Goal: Navigation & Orientation: Find specific page/section

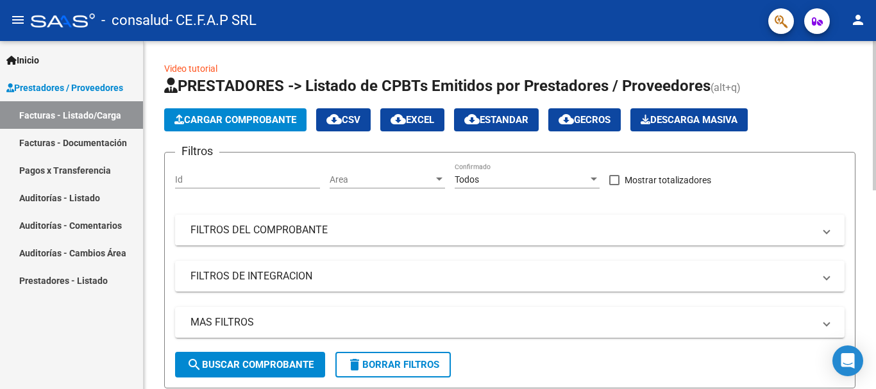
click at [561, 226] on mat-panel-title "FILTROS DEL COMPROBANTE" at bounding box center [501, 230] width 623 height 14
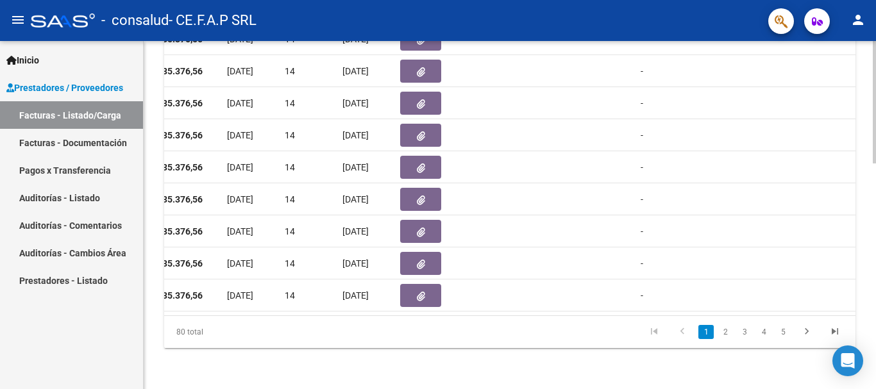
scroll to position [644, 0]
click at [875, 337] on html "menu - consalud - CE.F.A.P SRL person Inicio Instructivos Contacto OS Prestador…" at bounding box center [438, 194] width 876 height 389
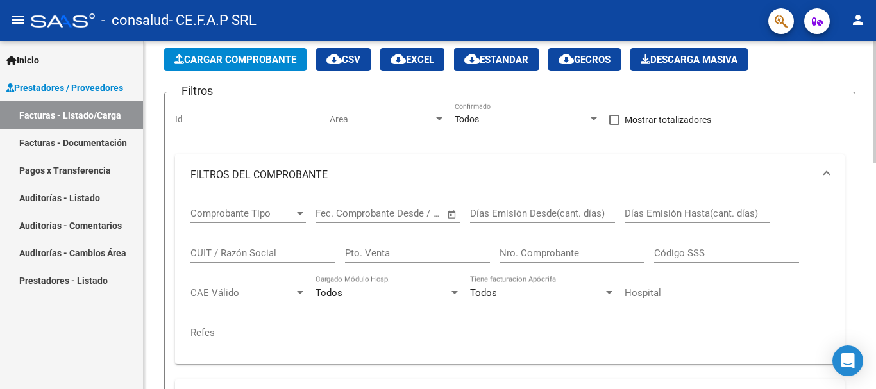
scroll to position [3, 0]
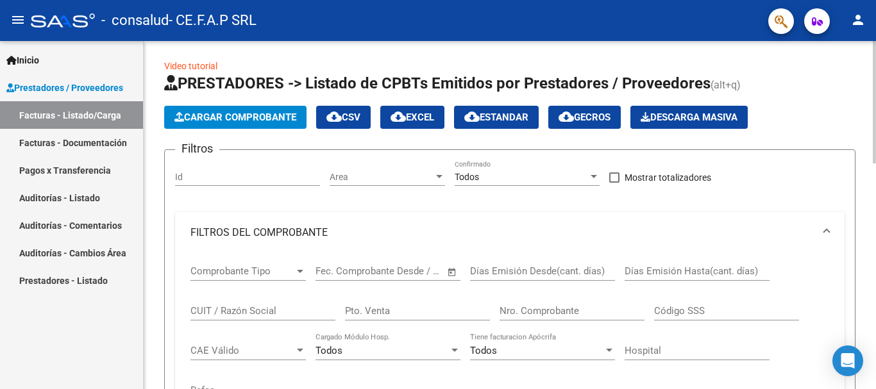
click at [252, 178] on input "Id" at bounding box center [247, 177] width 145 height 11
type input "1789"
click at [440, 174] on div at bounding box center [439, 177] width 12 height 10
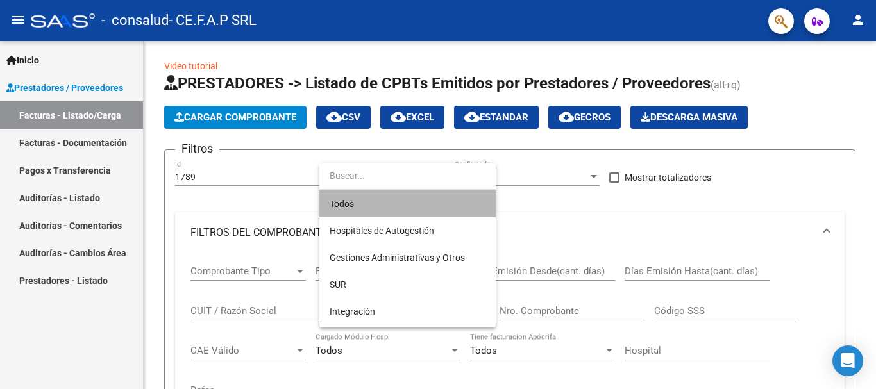
click at [437, 200] on span "Todos" at bounding box center [408, 203] width 156 height 27
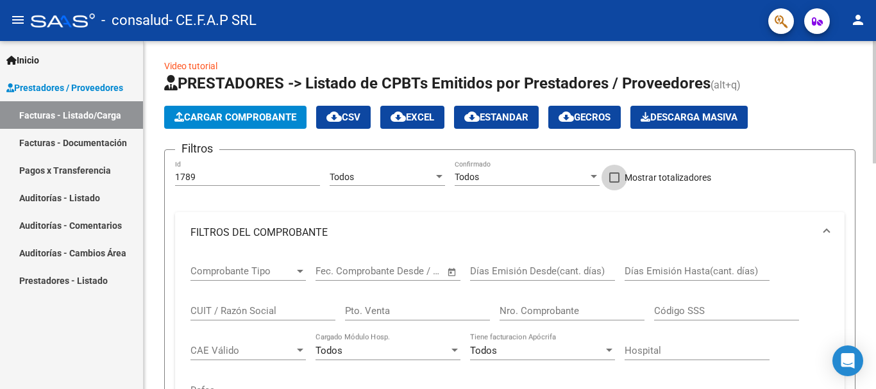
click at [617, 176] on span at bounding box center [614, 177] width 10 height 10
click at [614, 183] on input "Mostrar totalizadores" at bounding box center [614, 183] width 1 height 1
click at [617, 176] on span at bounding box center [614, 177] width 10 height 10
click at [614, 183] on input "Mostrar totalizadores" at bounding box center [614, 183] width 1 height 1
click at [614, 173] on span at bounding box center [614, 177] width 10 height 10
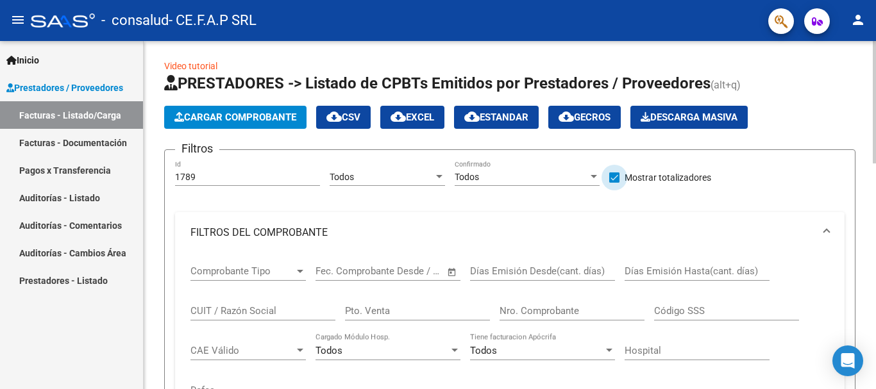
click at [614, 183] on input "Mostrar totalizadores" at bounding box center [614, 183] width 1 height 1
checkbox input "false"
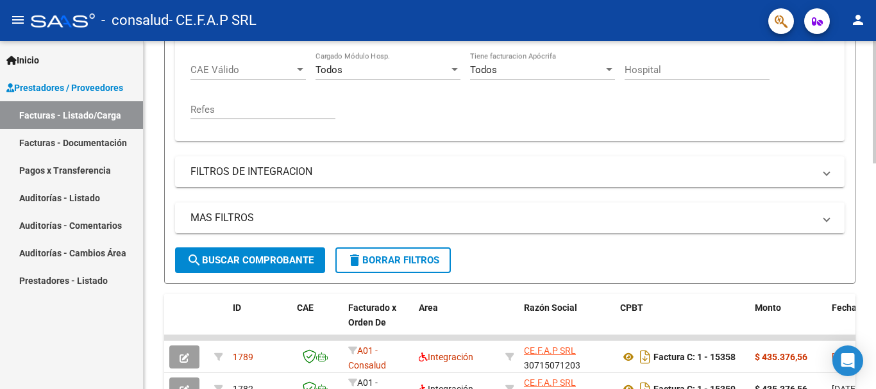
scroll to position [323, 0]
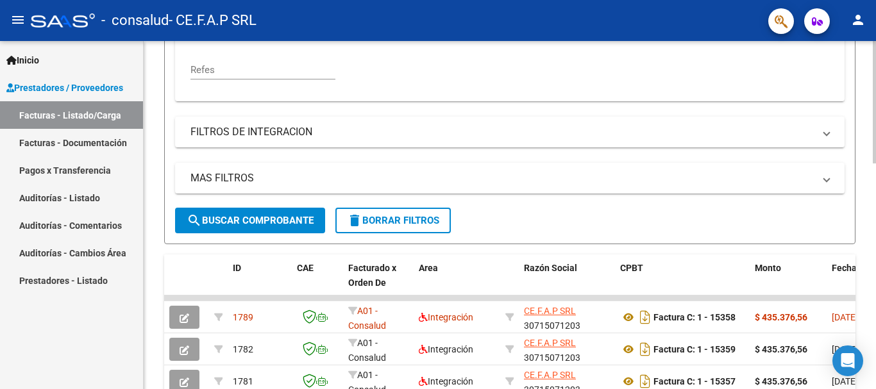
click at [288, 228] on button "search Buscar Comprobante" at bounding box center [250, 221] width 150 height 26
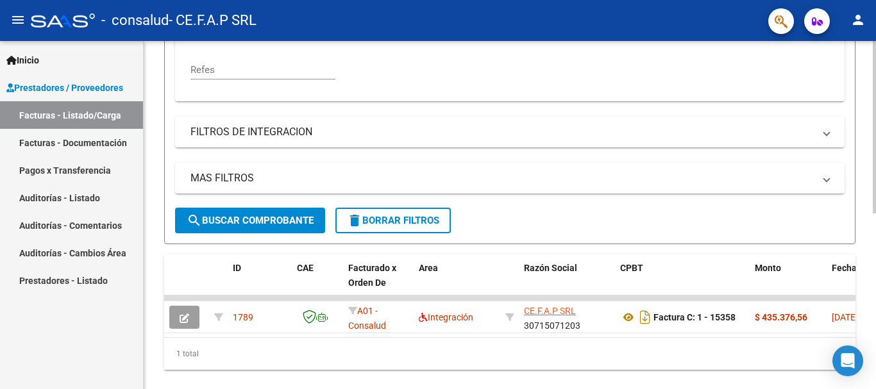
scroll to position [355, 0]
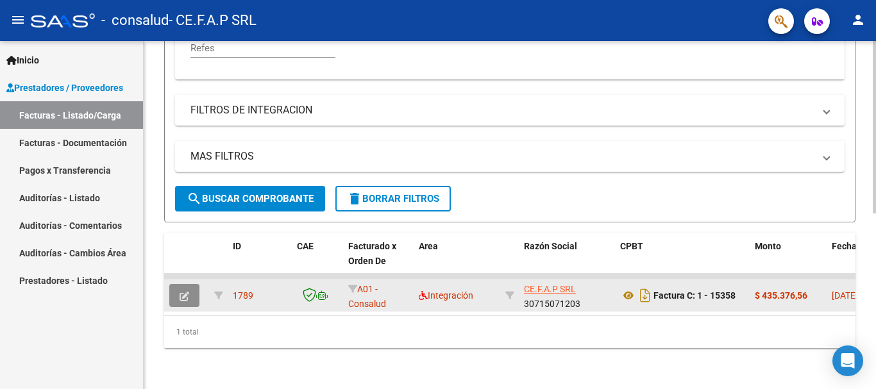
click at [187, 292] on icon "button" at bounding box center [185, 297] width 10 height 10
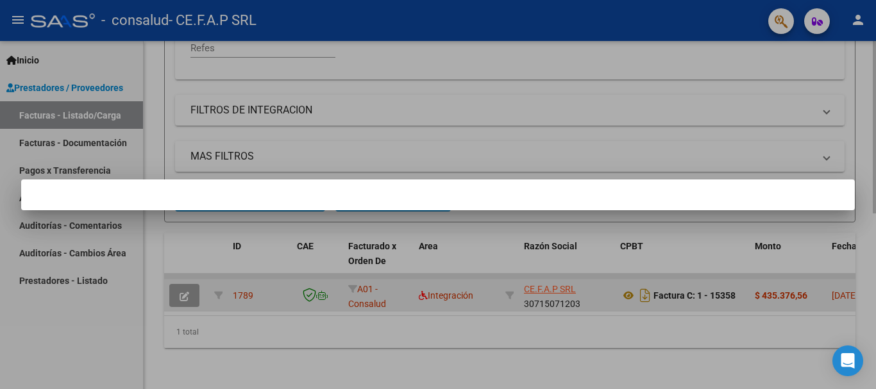
click at [187, 288] on div at bounding box center [438, 194] width 876 height 389
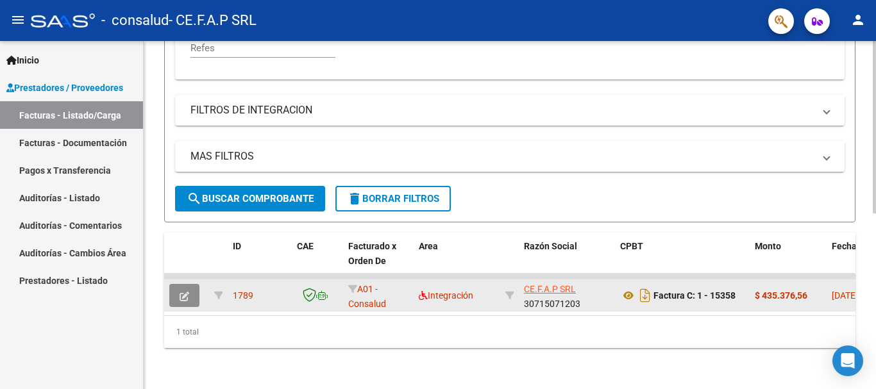
click at [187, 292] on icon "button" at bounding box center [185, 297] width 10 height 10
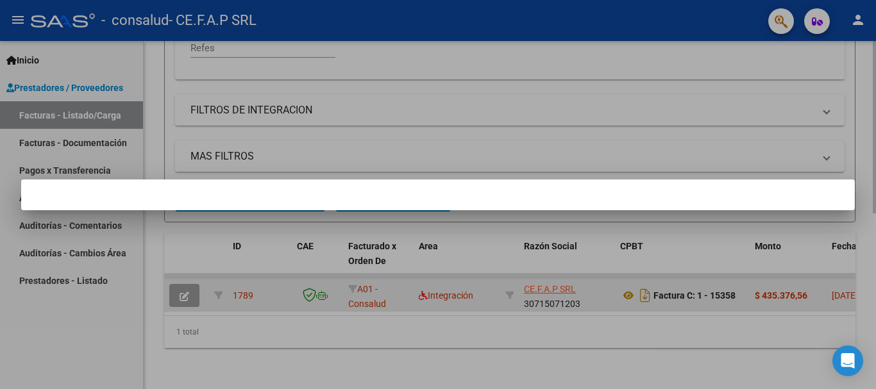
click at [187, 288] on div at bounding box center [438, 194] width 876 height 389
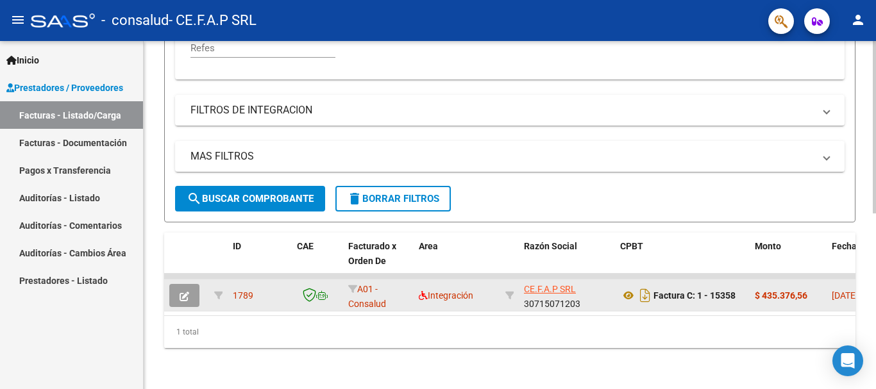
click at [187, 292] on icon "button" at bounding box center [185, 297] width 10 height 10
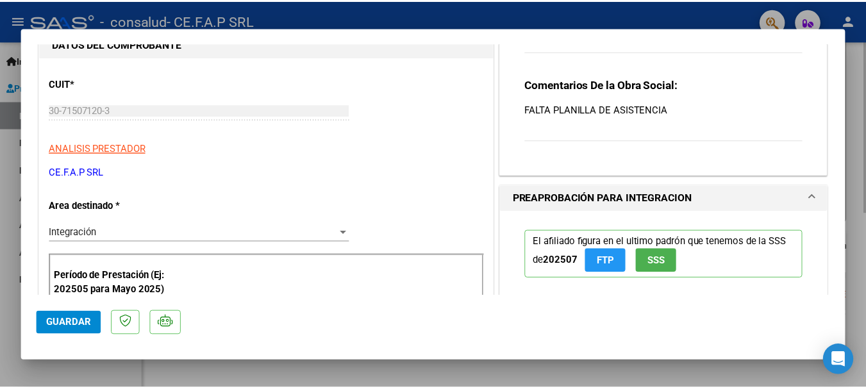
scroll to position [0, 0]
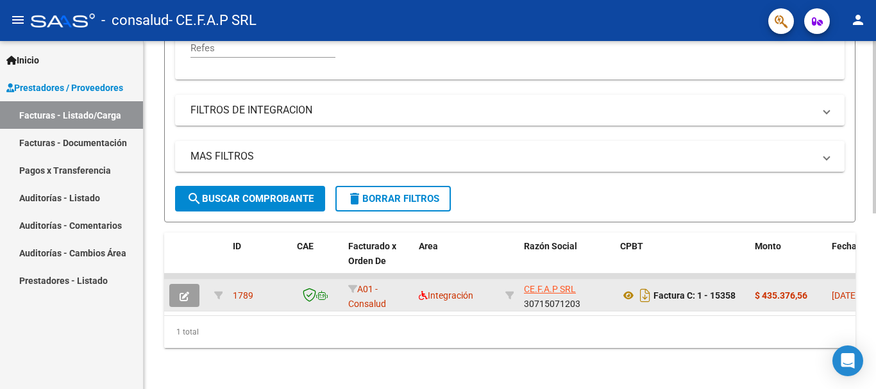
click at [862, 23] on mat-icon "person" at bounding box center [857, 19] width 15 height 15
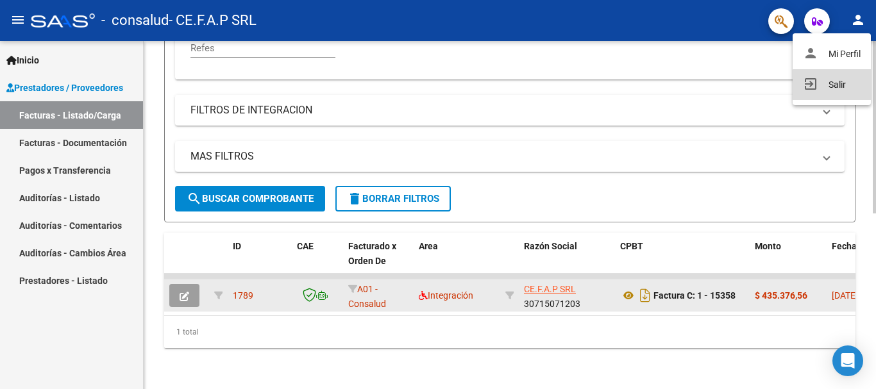
click at [840, 87] on button "exit_to_app Salir" at bounding box center [831, 84] width 78 height 31
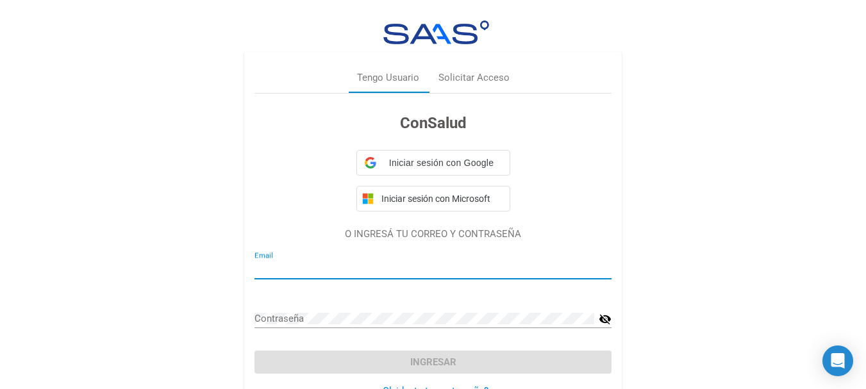
type input "cefap@centrocefap.com.ar"
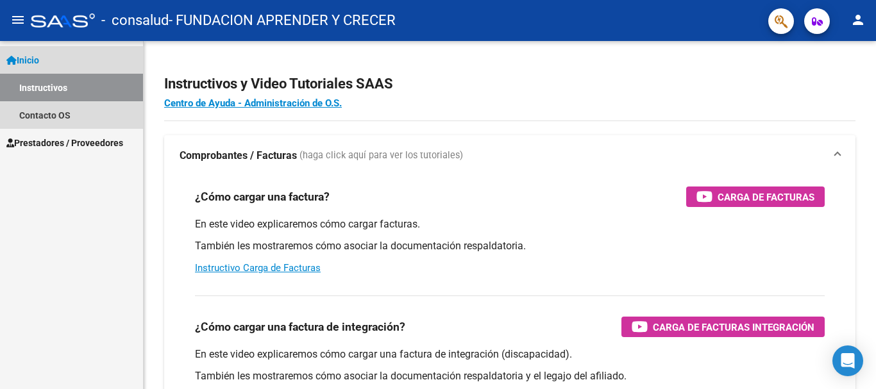
click at [60, 91] on link "Instructivos" at bounding box center [71, 88] width 143 height 28
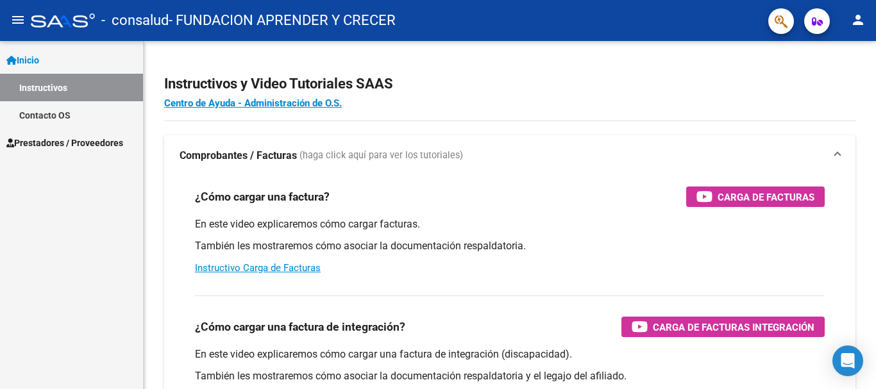
click at [51, 115] on link "Contacto OS" at bounding box center [71, 115] width 143 height 28
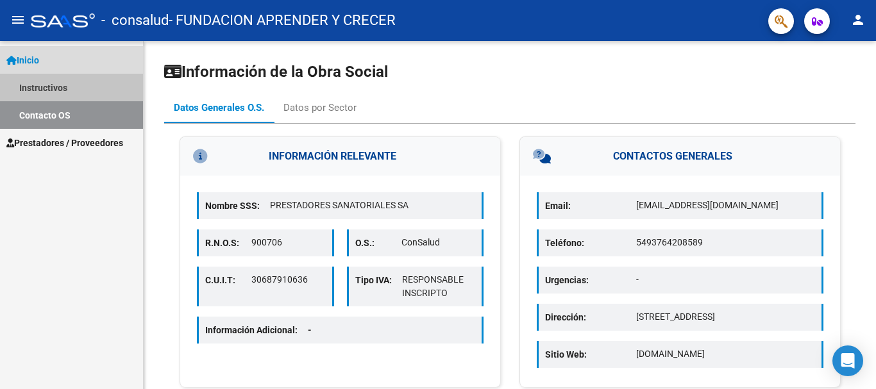
click at [49, 86] on link "Instructivos" at bounding box center [71, 88] width 143 height 28
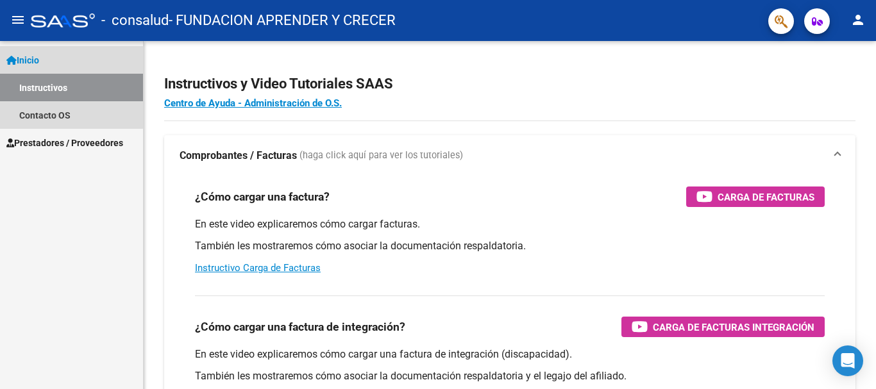
click at [53, 60] on link "Inicio" at bounding box center [71, 60] width 143 height 28
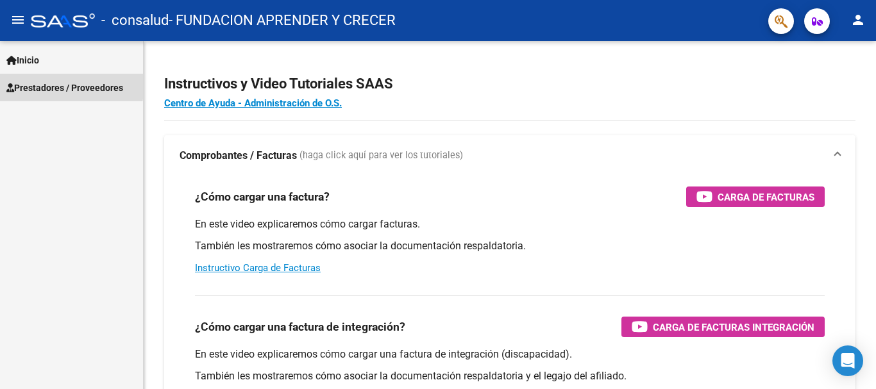
click at [33, 83] on span "Prestadores / Proveedores" at bounding box center [64, 88] width 117 height 14
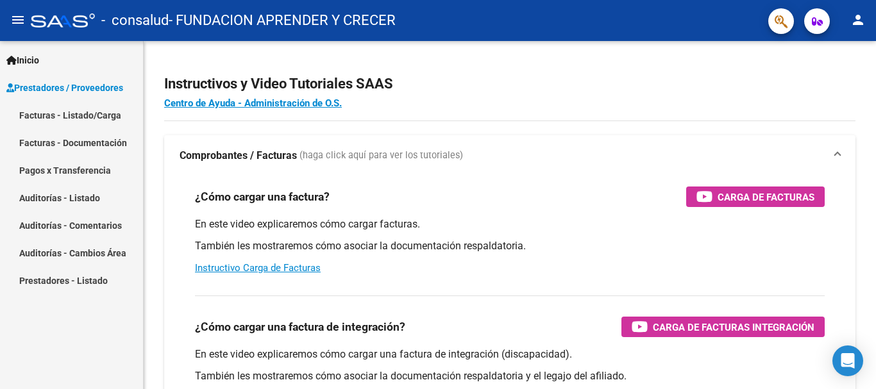
click at [54, 113] on link "Facturas - Listado/Carga" at bounding box center [71, 115] width 143 height 28
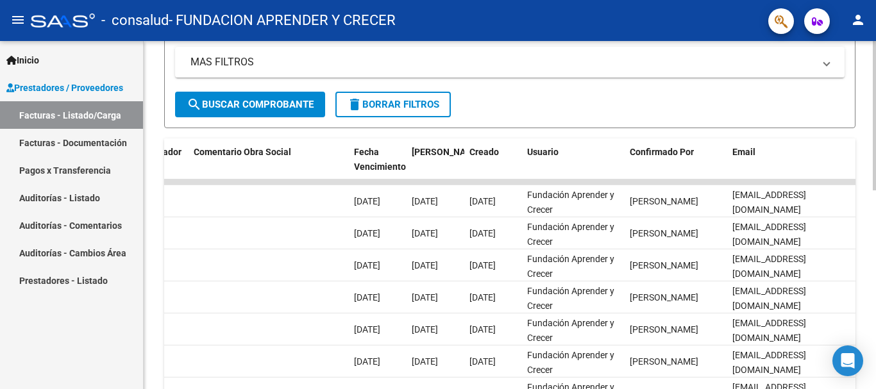
scroll to position [251, 0]
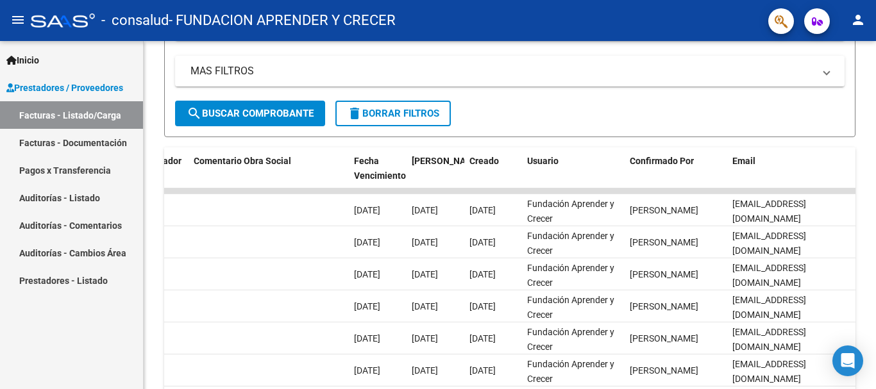
click at [68, 195] on link "Auditorías - Listado" at bounding box center [71, 198] width 143 height 28
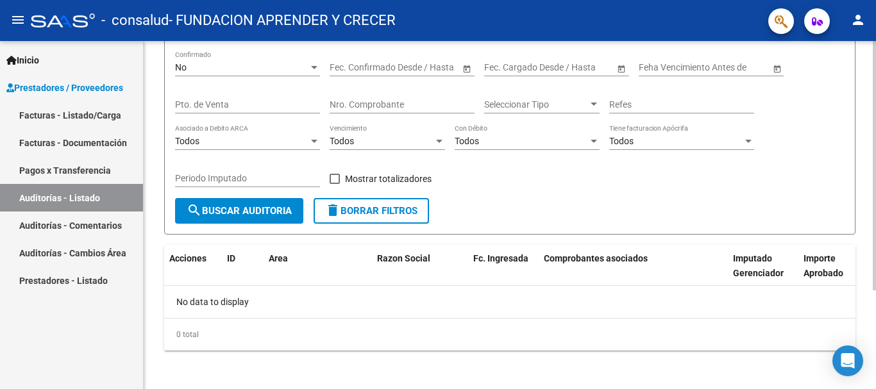
scroll to position [137, 0]
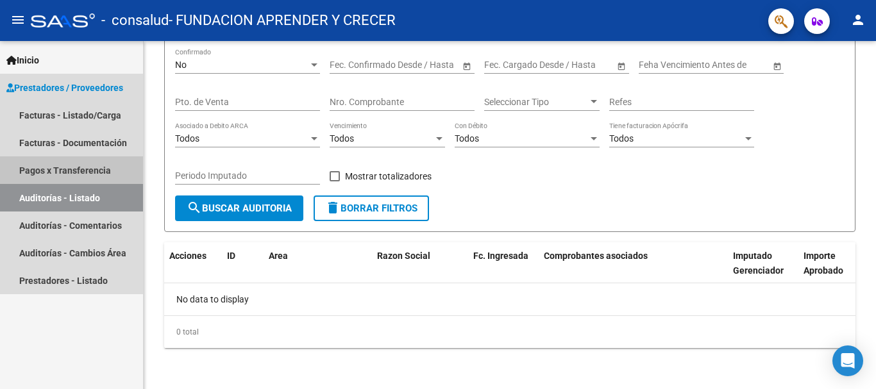
click at [54, 169] on link "Pagos x Transferencia" at bounding box center [71, 170] width 143 height 28
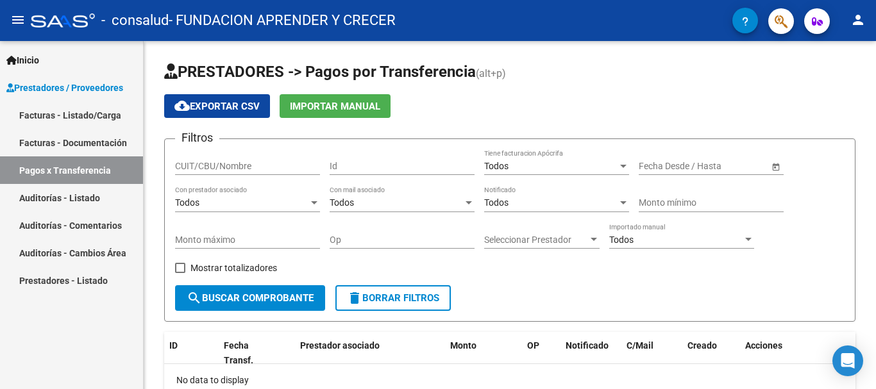
click at [94, 116] on link "Facturas - Listado/Carga" at bounding box center [71, 115] width 143 height 28
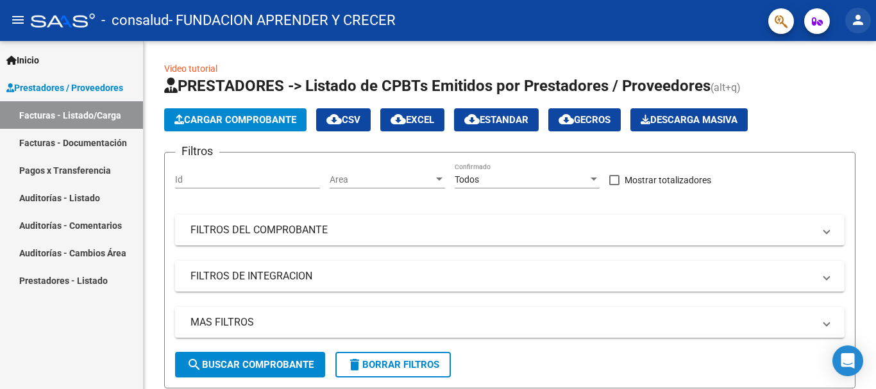
click at [864, 27] on mat-icon "person" at bounding box center [857, 19] width 15 height 15
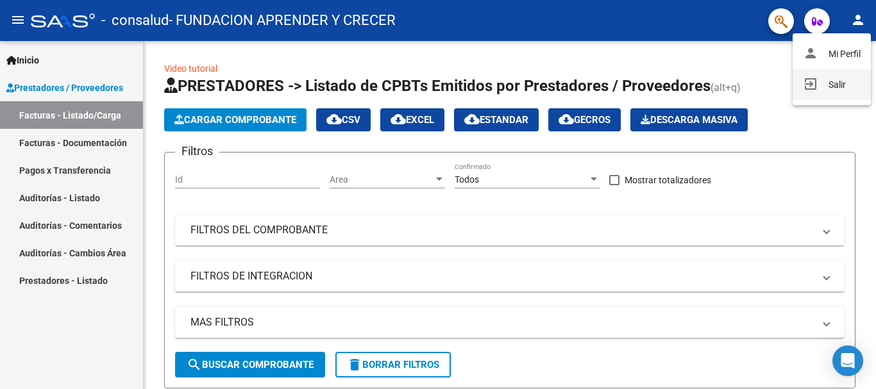
click at [842, 83] on button "exit_to_app Salir" at bounding box center [831, 84] width 78 height 31
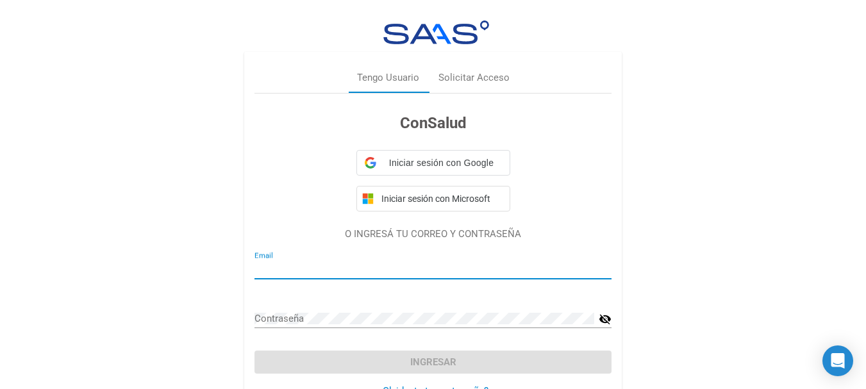
type input "[EMAIL_ADDRESS][DOMAIN_NAME]"
